Goal: Task Accomplishment & Management: Manage account settings

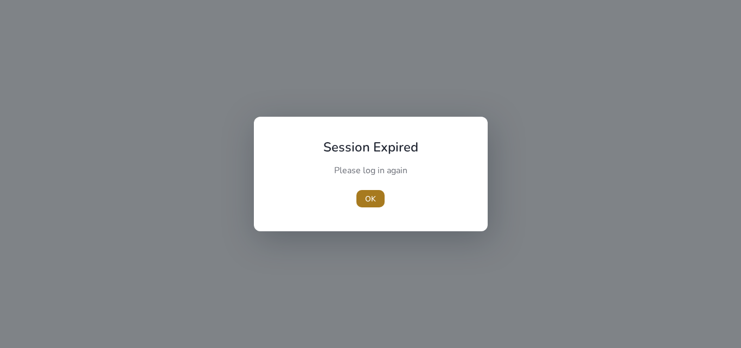
click at [362, 201] on span "button" at bounding box center [370, 199] width 28 height 26
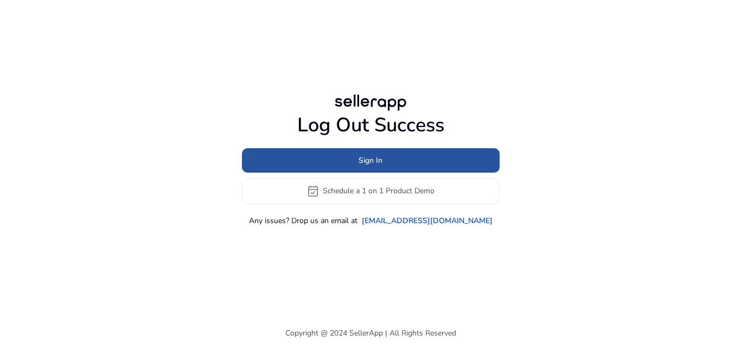
click at [364, 161] on span "Sign In" at bounding box center [371, 160] width 24 height 11
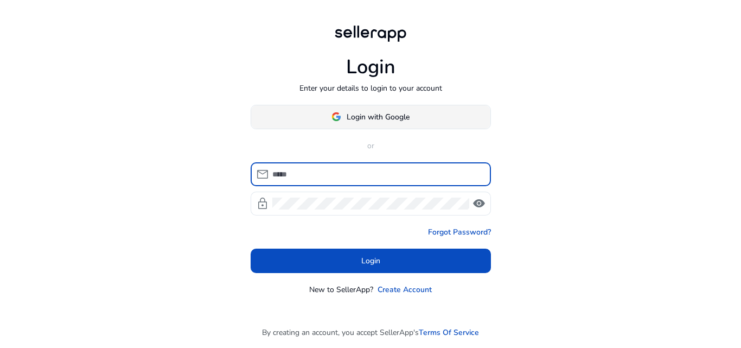
click at [376, 117] on span "Login with Google" at bounding box center [378, 116] width 63 height 11
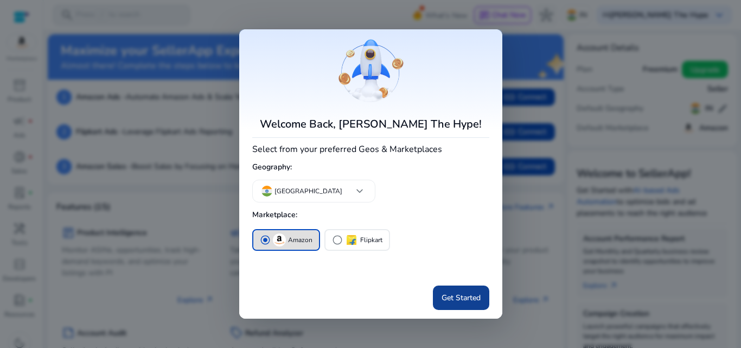
click at [458, 295] on span "Get Started" at bounding box center [461, 297] width 39 height 11
